Goal: Transaction & Acquisition: Purchase product/service

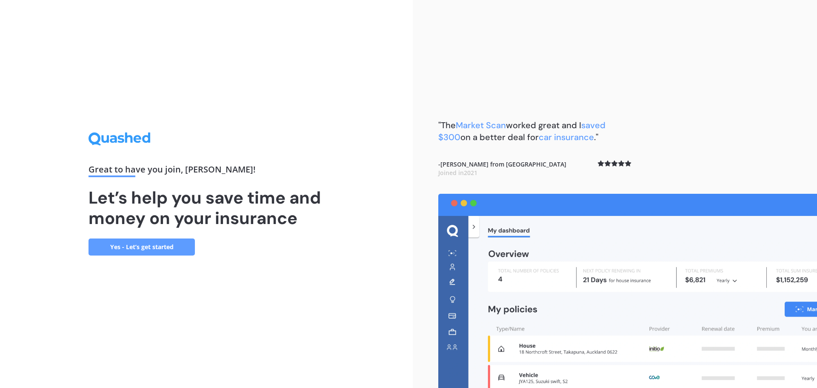
click at [175, 255] on link "Yes - Let’s get started" at bounding box center [142, 246] width 106 height 17
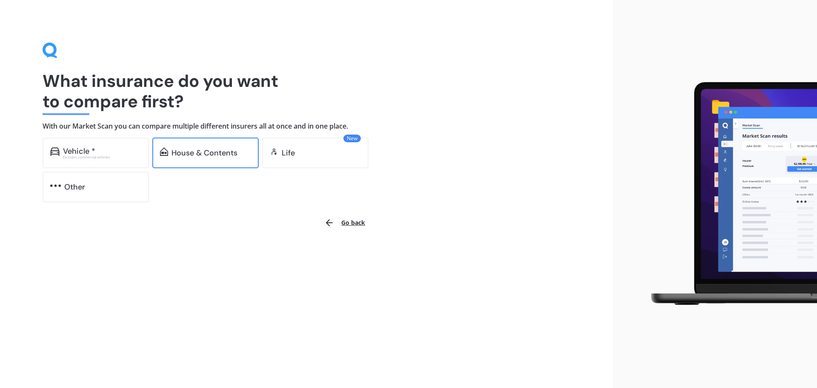
click at [198, 160] on div "House & Contents" at bounding box center [205, 152] width 106 height 31
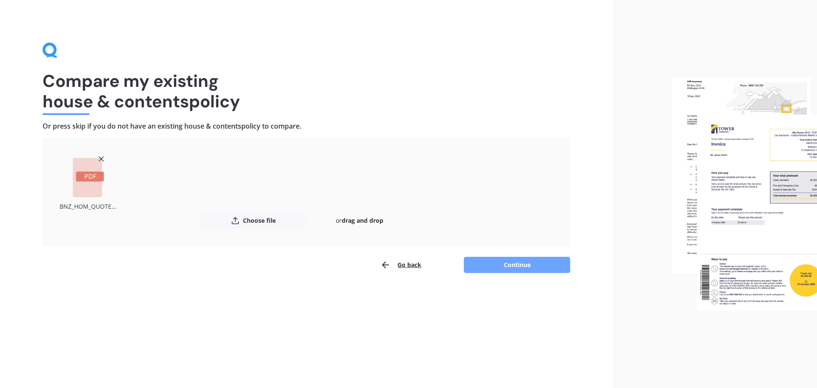
click at [506, 264] on button "Continue" at bounding box center [517, 265] width 106 height 16
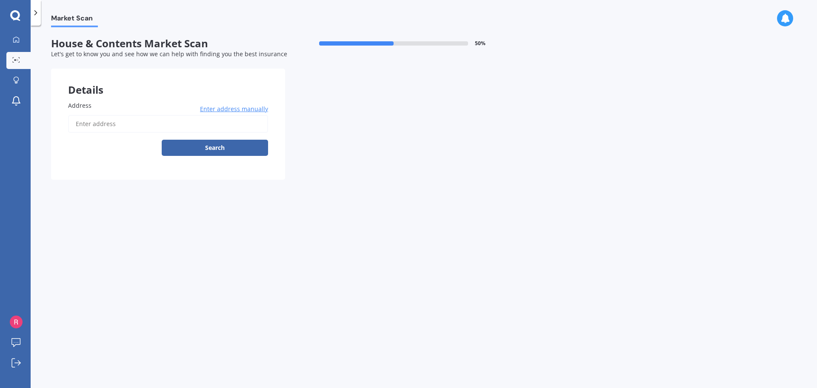
click at [126, 125] on input "Address" at bounding box center [168, 124] width 200 height 18
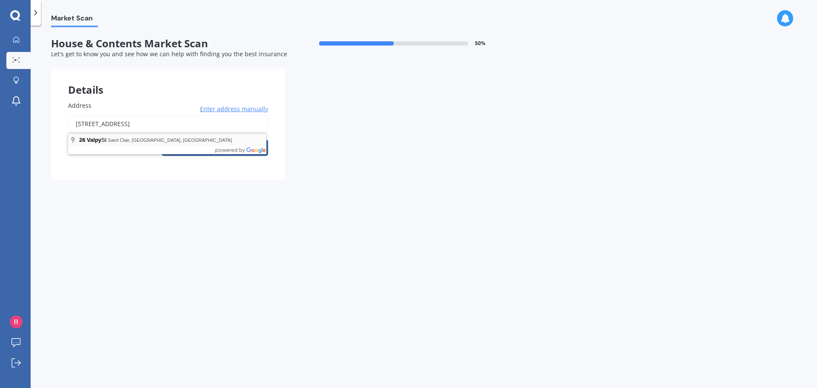
type input "[STREET_ADDRESS]"
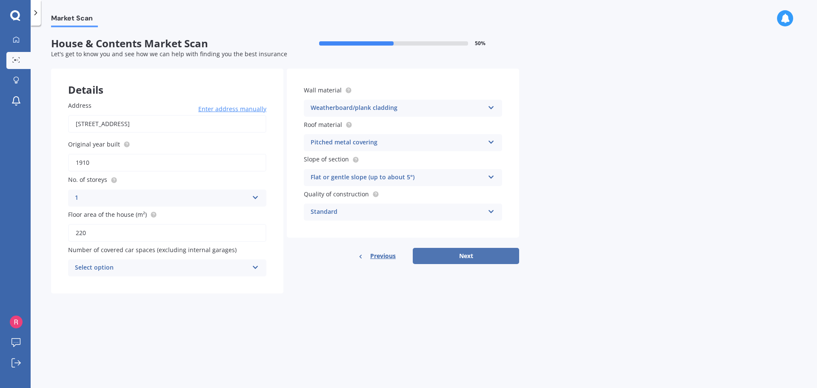
click at [440, 258] on button "Next" at bounding box center [466, 256] width 106 height 16
click at [213, 270] on div "Select option" at bounding box center [163, 267] width 169 height 9
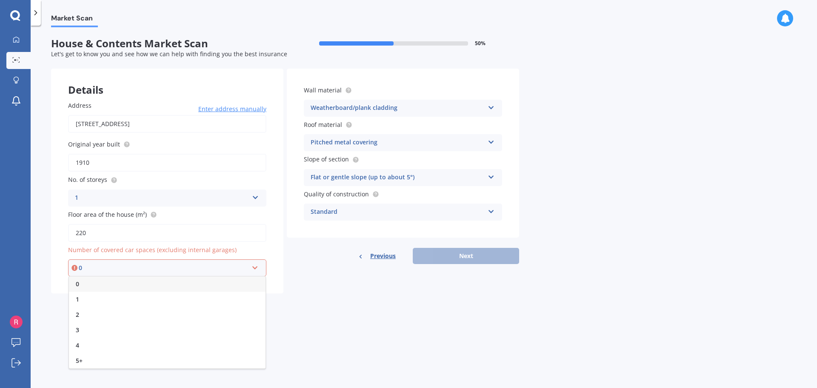
click at [210, 282] on div "0" at bounding box center [167, 283] width 197 height 15
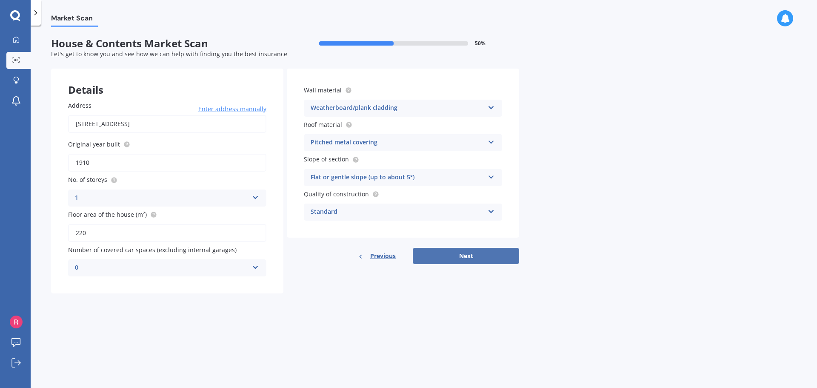
click at [451, 259] on button "Next" at bounding box center [466, 256] width 106 height 16
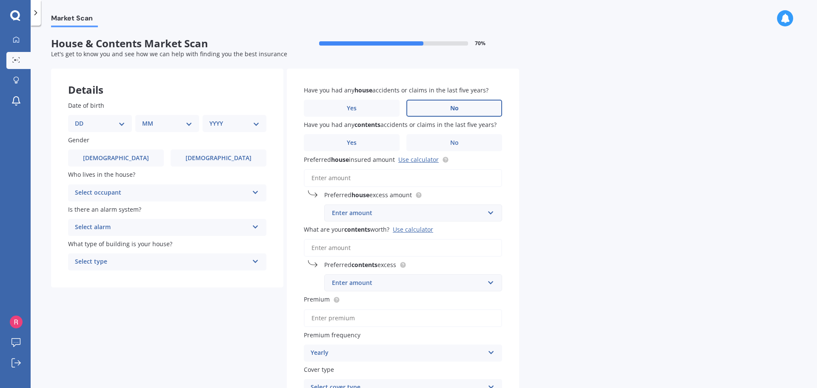
click at [461, 110] on label "No" at bounding box center [454, 108] width 96 height 17
click at [0, 0] on input "No" at bounding box center [0, 0] width 0 height 0
click at [474, 145] on label "No" at bounding box center [454, 142] width 96 height 17
click at [0, 0] on input "No" at bounding box center [0, 0] width 0 height 0
click at [392, 174] on input "Preferred house insured amount Use calculator" at bounding box center [403, 178] width 198 height 18
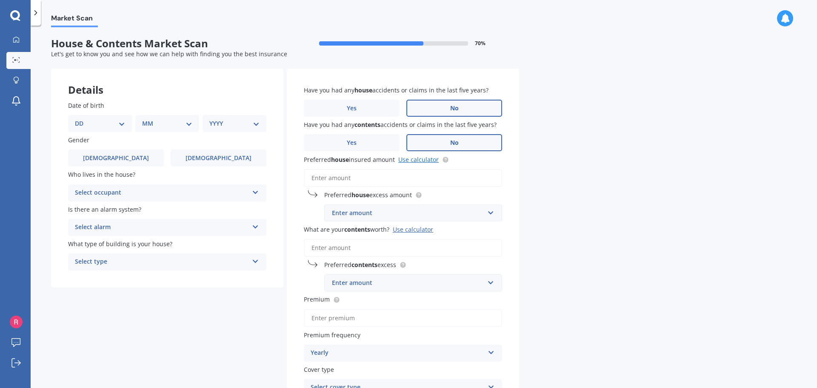
click at [413, 156] on link "Use calculator" at bounding box center [418, 159] width 40 height 8
click at [378, 209] on div "Enter amount" at bounding box center [408, 212] width 152 height 9
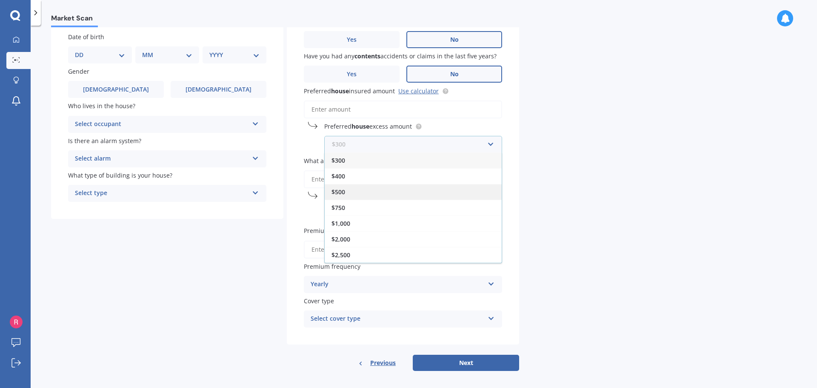
scroll to position [74, 0]
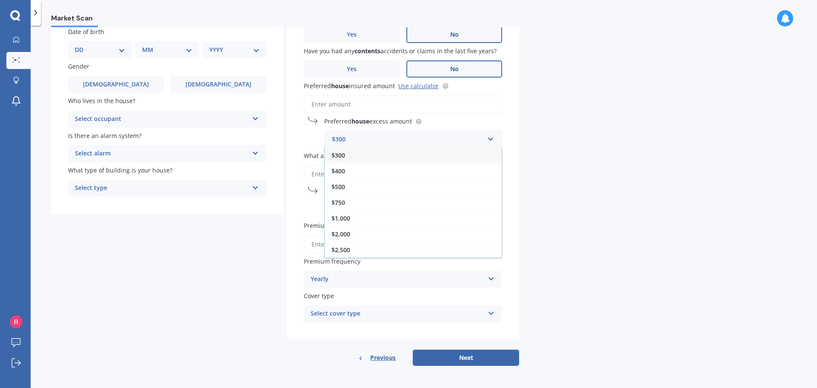
click at [585, 167] on div "Market Scan House & Contents Market Scan 70 % Let's get to know you and see how…" at bounding box center [424, 208] width 786 height 362
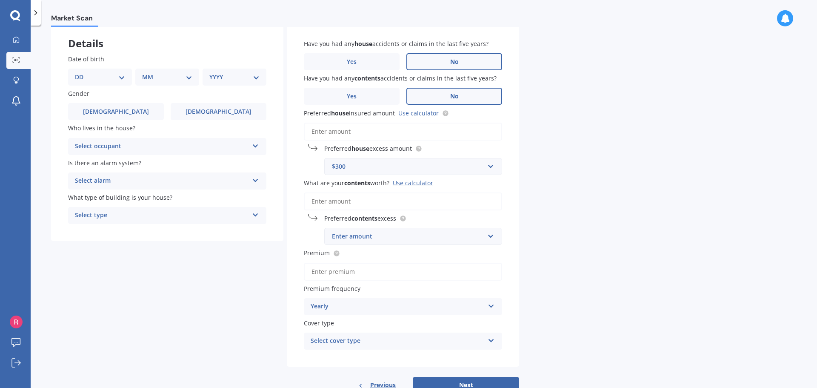
scroll to position [31, 0]
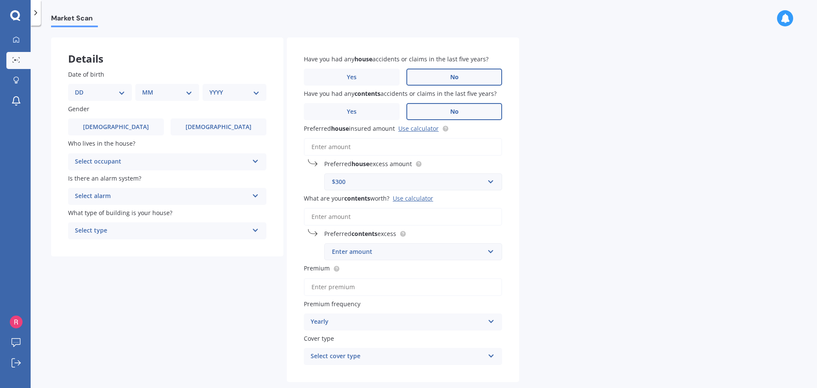
click at [402, 149] on input "Preferred house insured amount Use calculator" at bounding box center [403, 147] width 198 height 18
click at [360, 146] on input "Preferred house insured amount Use calculator" at bounding box center [403, 147] width 198 height 18
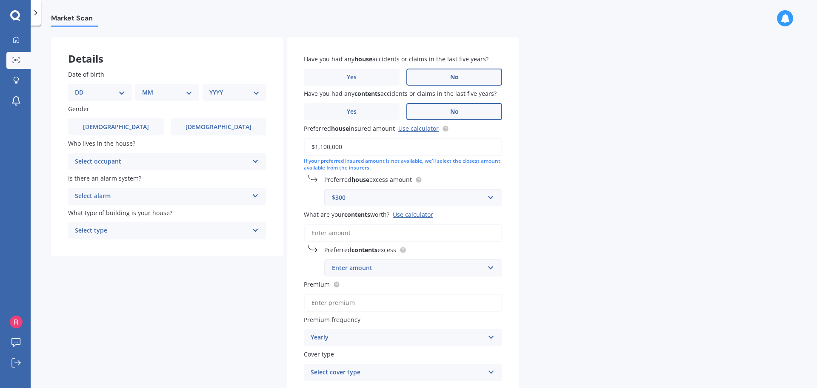
type input "$1,100,000"
click at [394, 202] on div "$300 $300 $400 $500 $750 $1,000 $2,000 $2,500" at bounding box center [413, 197] width 178 height 17
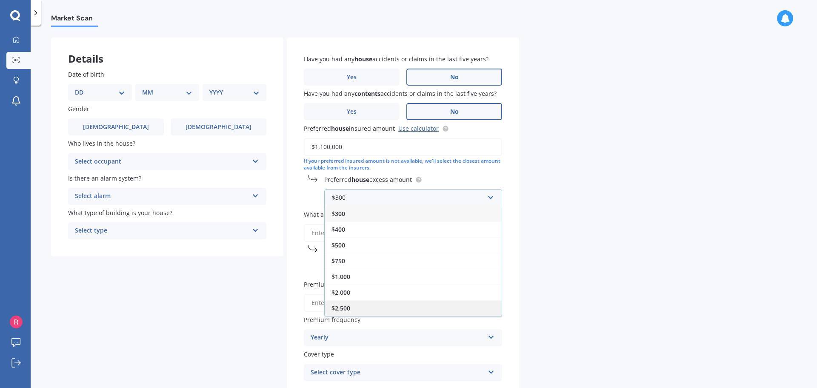
click at [360, 309] on div "$2,500" at bounding box center [413, 308] width 177 height 16
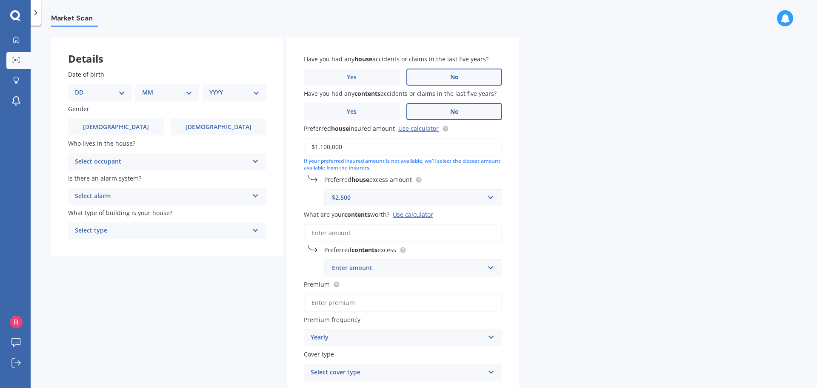
click at [343, 232] on input "What are your contents worth? Use calculator" at bounding box center [403, 233] width 198 height 18
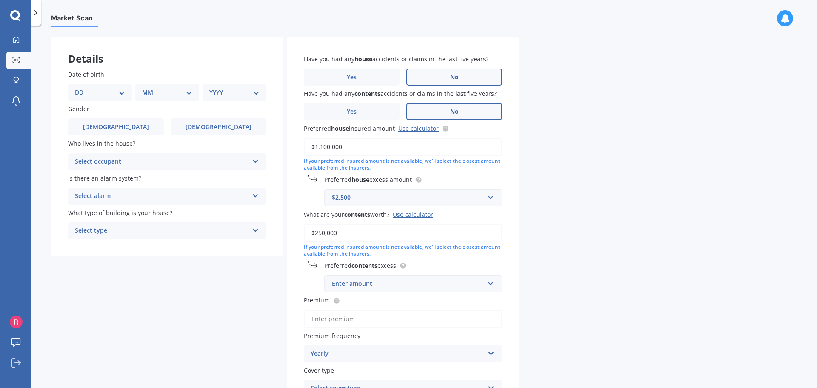
type input "$250,000"
click at [366, 287] on div "Enter amount" at bounding box center [408, 283] width 152 height 9
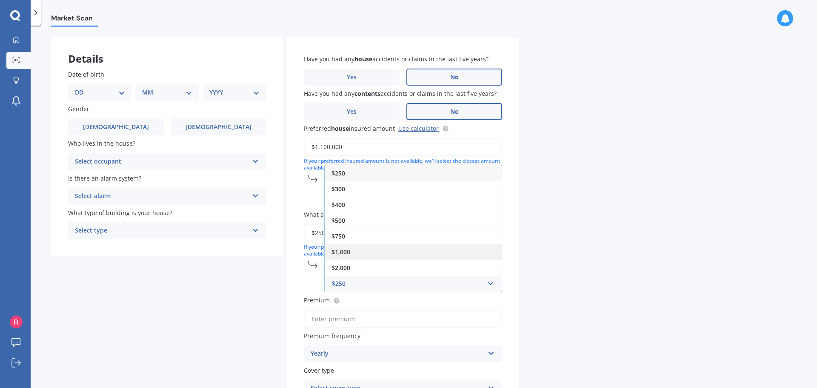
click at [366, 254] on div "$1,000" at bounding box center [413, 252] width 177 height 16
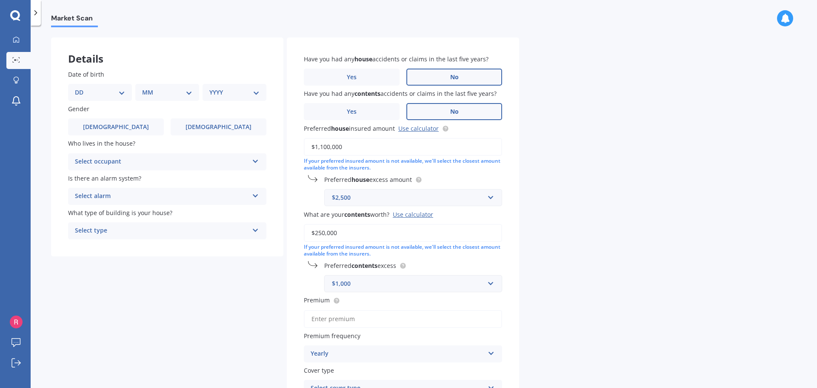
scroll to position [74, 0]
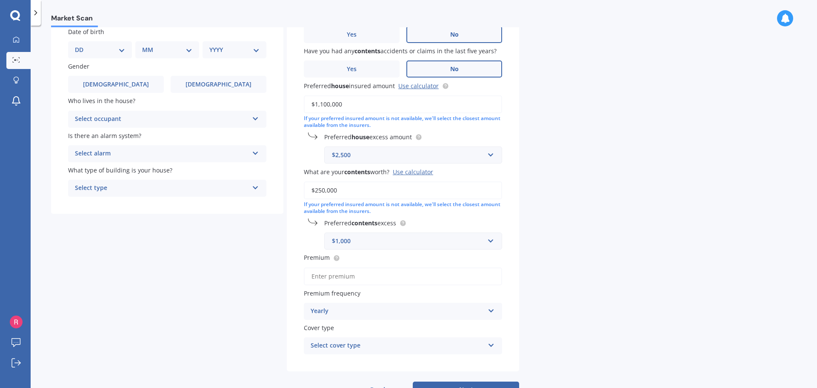
click at [380, 277] on input "Premium" at bounding box center [403, 276] width 198 height 18
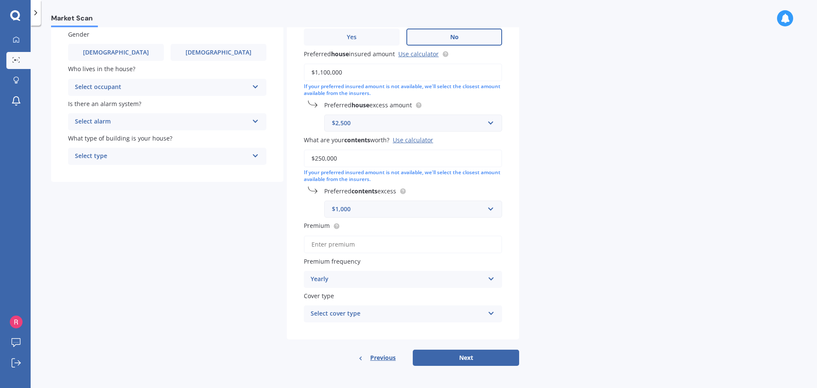
click at [337, 314] on div "Select cover type" at bounding box center [398, 314] width 174 height 10
click at [338, 330] on span "PremierCare Home and Contents" at bounding box center [359, 330] width 97 height 8
click at [346, 247] on input "Premium" at bounding box center [403, 244] width 198 height 18
click at [477, 355] on button "Next" at bounding box center [466, 357] width 106 height 16
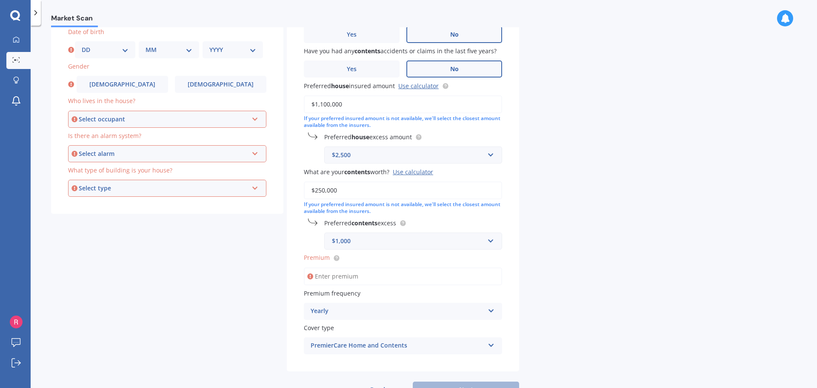
scroll to position [0, 0]
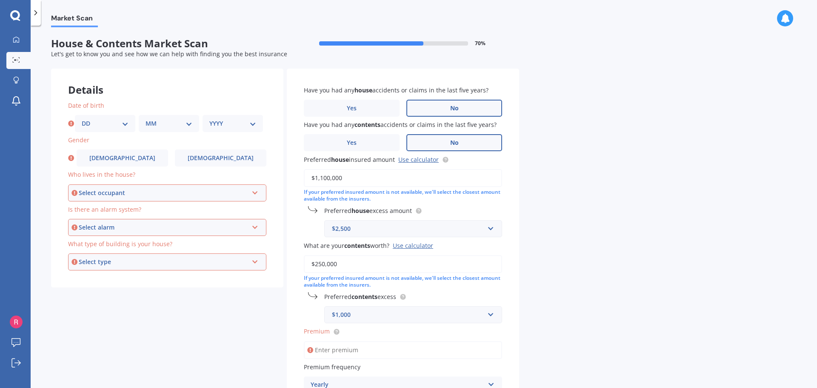
click at [111, 125] on select "DD 01 02 03 04 05 06 07 08 09 10 11 12 13 14 15 16 17 18 19 20 21 22 23 24 25 2…" at bounding box center [105, 123] width 47 height 9
select select "18"
click at [82, 119] on select "DD 01 02 03 04 05 06 07 08 09 10 11 12 13 14 15 16 17 18 19 20 21 22 23 24 25 2…" at bounding box center [105, 123] width 47 height 9
click at [177, 125] on select "MM 01 02 03 04 05 06 07 08 09 10 11 12" at bounding box center [169, 123] width 47 height 9
select select "07"
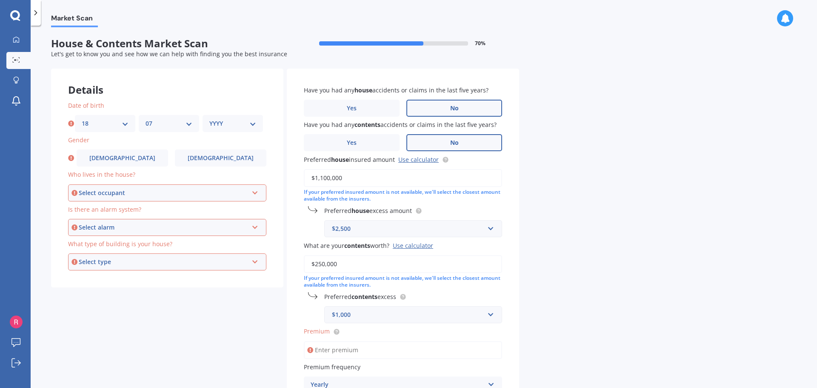
click at [146, 119] on select "MM 01 02 03 04 05 06 07 08 09 10 11 12" at bounding box center [169, 123] width 47 height 9
click at [220, 120] on select "YYYY 2009 2008 2007 2006 2005 2004 2003 2002 2001 2000 1999 1998 1997 1996 1995…" at bounding box center [232, 123] width 47 height 9
select select "1986"
click at [209, 119] on select "YYYY 2009 2008 2007 2006 2005 2004 2003 2002 2001 2000 1999 1998 1997 1996 1995…" at bounding box center [232, 123] width 47 height 9
click at [120, 154] on span "[DEMOGRAPHIC_DATA]" at bounding box center [123, 157] width 68 height 7
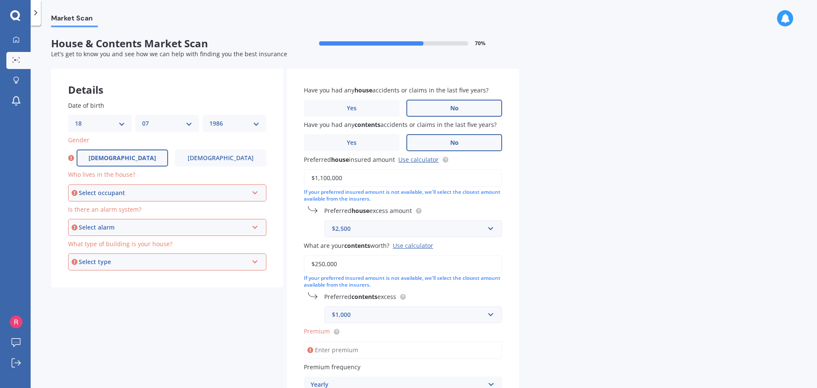
click at [0, 0] on input "[DEMOGRAPHIC_DATA]" at bounding box center [0, 0] width 0 height 0
click at [155, 194] on div "Select occupant" at bounding box center [163, 192] width 169 height 9
click at [155, 208] on div "Owner" at bounding box center [167, 208] width 197 height 15
click at [148, 223] on div "Select alarm" at bounding box center [163, 227] width 169 height 9
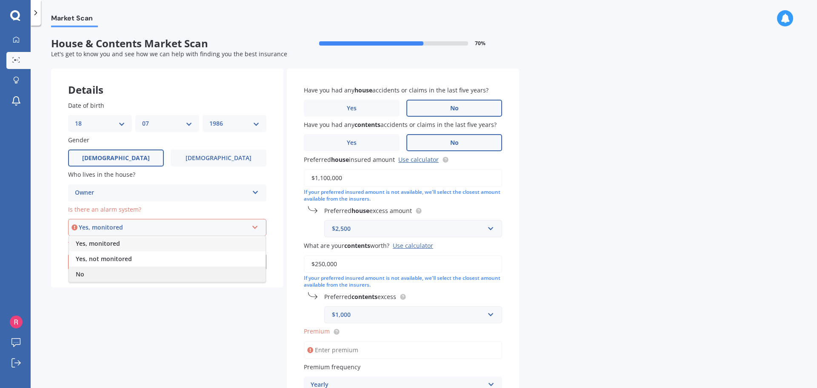
click at [139, 272] on div "No" at bounding box center [167, 273] width 197 height 15
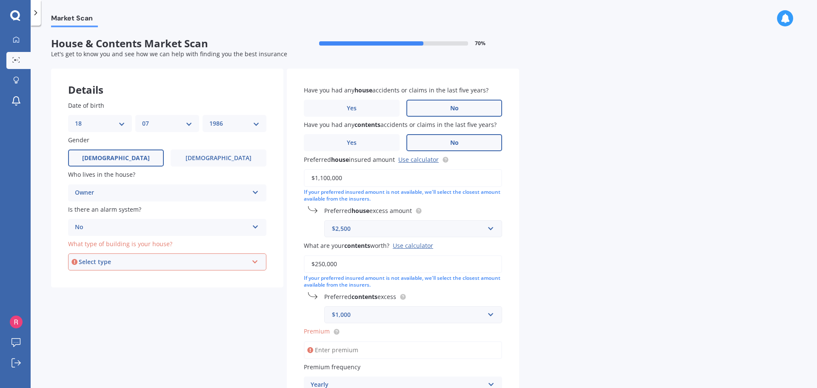
click at [154, 263] on div "Select type" at bounding box center [163, 261] width 169 height 9
click at [152, 278] on div "Freestanding" at bounding box center [167, 277] width 197 height 15
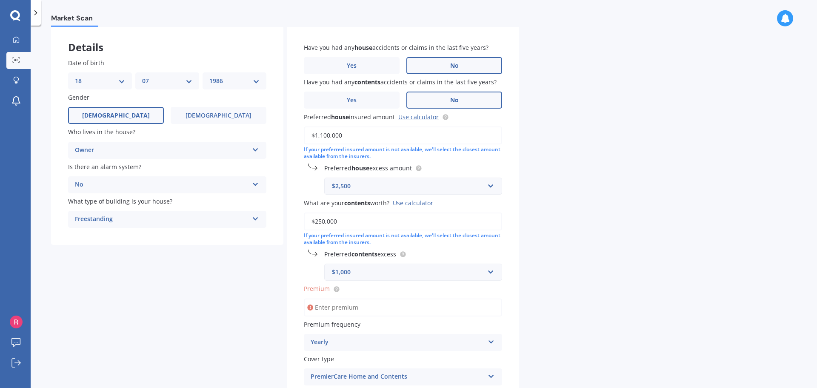
click at [331, 305] on input "Premium" at bounding box center [403, 307] width 198 height 18
type input "$1.00"
click at [605, 291] on div "Market Scan House & Contents Market Scan 70 % Let's get to know you and see how…" at bounding box center [424, 208] width 786 height 362
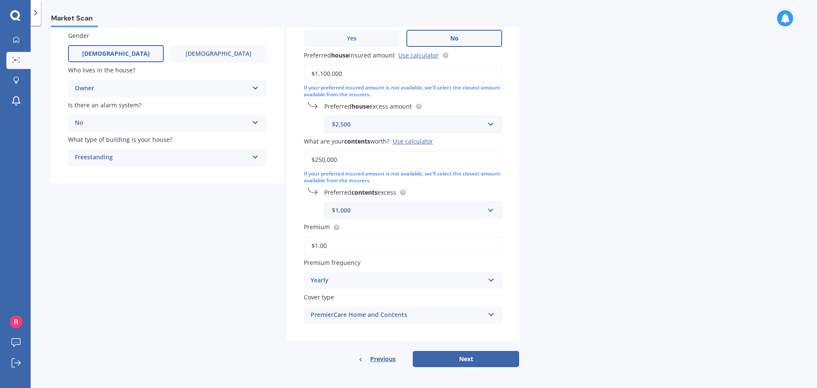
scroll to position [106, 0]
click at [478, 359] on button "Next" at bounding box center [466, 357] width 106 height 16
select select "18"
select select "07"
select select "1986"
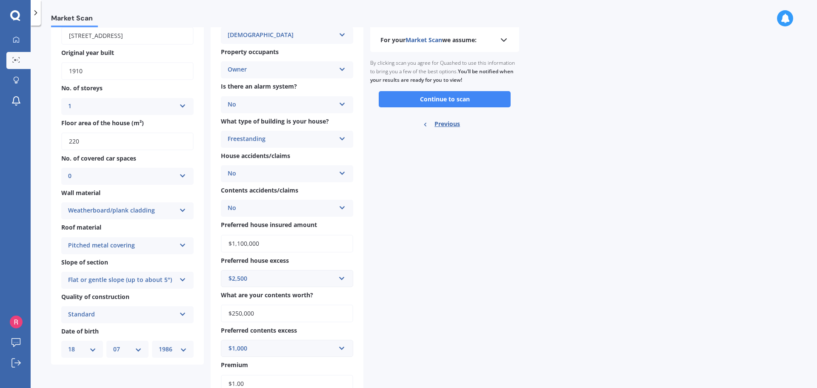
scroll to position [0, 0]
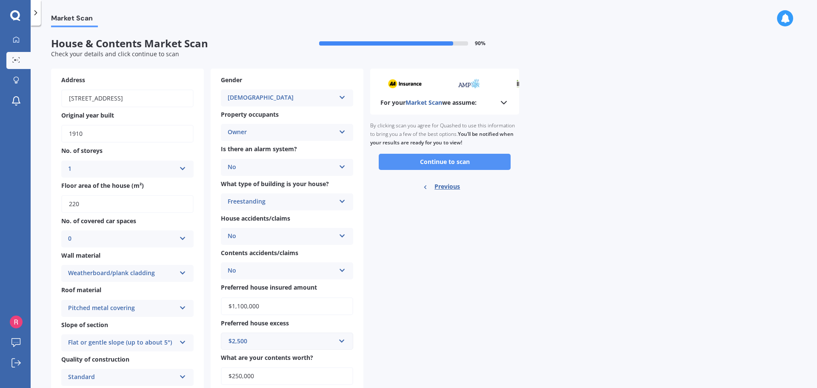
click at [431, 165] on button "Continue to scan" at bounding box center [445, 162] width 132 height 16
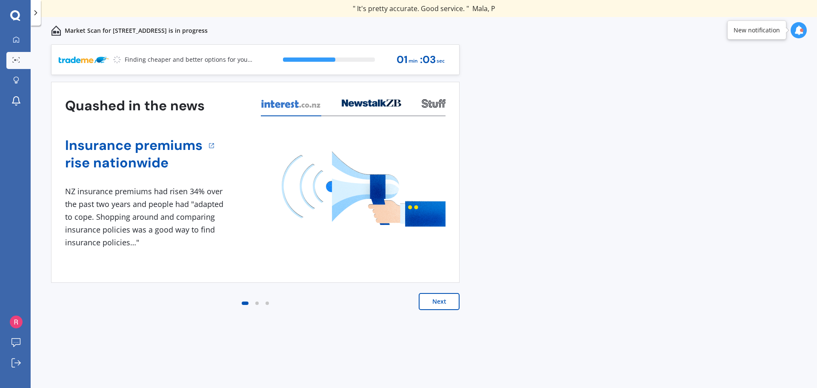
click at [447, 306] on button "Next" at bounding box center [439, 301] width 41 height 17
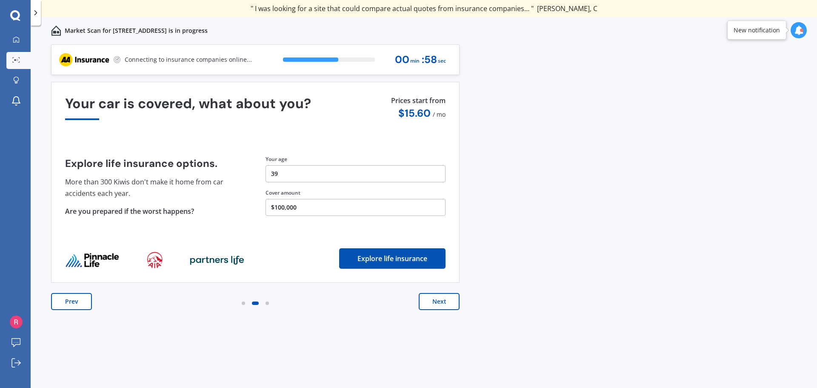
click at [447, 306] on button "Next" at bounding box center [439, 301] width 41 height 17
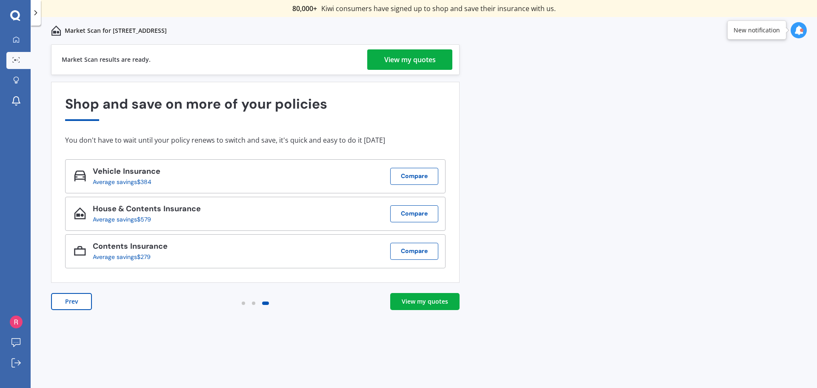
click at [426, 60] on div "View my quotes" at bounding box center [409, 59] width 51 height 20
